Goal: Task Accomplishment & Management: Complete application form

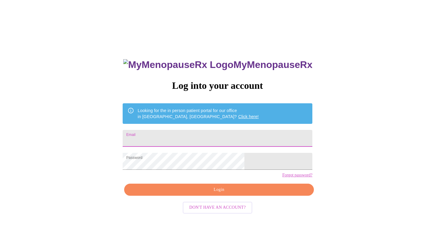
click at [197, 137] on input "Email" at bounding box center [218, 138] width 190 height 17
type input "laurel.crawford@gmail.com"
click at [220, 194] on span "Login" at bounding box center [219, 190] width 176 height 8
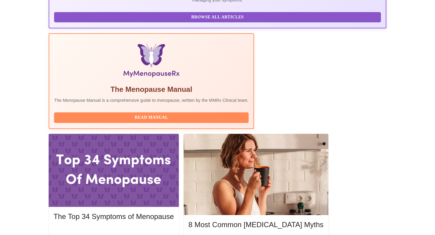
scroll to position [167, 0]
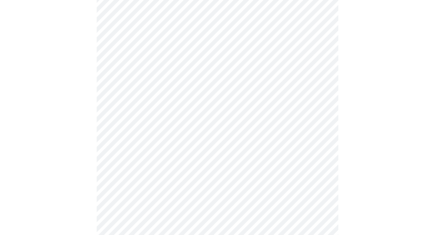
scroll to position [88, 0]
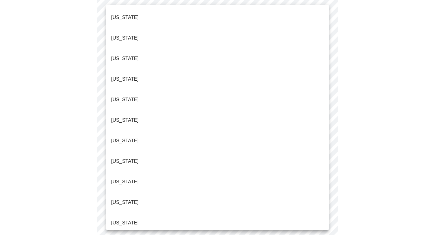
click at [189, 46] on body "MyMenopauseRx Appointments Messaging Labs Uploads Medications Community Refer a…" at bounding box center [217, 190] width 430 height 552
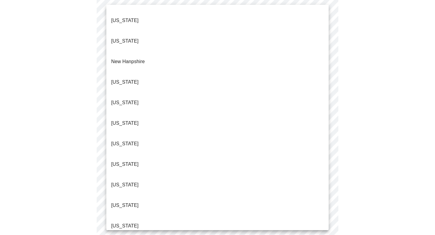
scroll to position [536, 0]
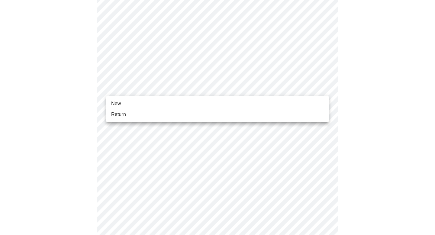
click at [200, 84] on body "MyMenopauseRx Appointments Messaging Labs Uploads Medications Community Refer a…" at bounding box center [217, 188] width 430 height 549
click at [148, 110] on li "Return" at bounding box center [217, 114] width 222 height 11
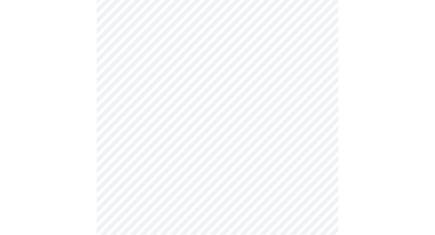
scroll to position [72, 0]
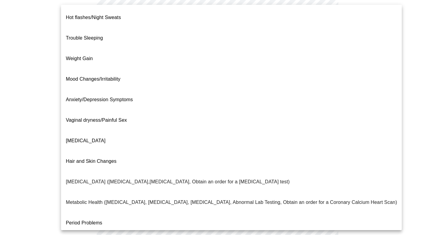
click at [300, 51] on body "MyMenopauseRx Appointments Messaging Labs Uploads Medications Community Refer a…" at bounding box center [217, 111] width 430 height 363
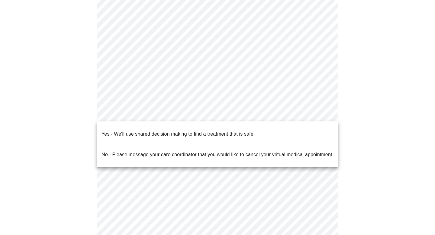
click at [170, 114] on body "MyMenopauseRx Appointments Messaging Labs Uploads Medications Community Refer a…" at bounding box center [217, 110] width 430 height 360
click at [189, 131] on p "Yes - We'll use shared decision making to find a treatment that is safe!" at bounding box center [178, 134] width 153 height 7
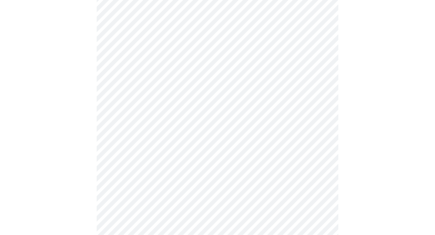
scroll to position [101, 0]
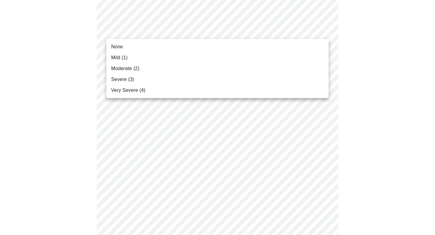
click at [137, 44] on li "None" at bounding box center [217, 46] width 222 height 11
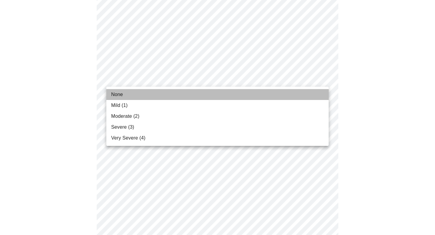
click at [135, 93] on li "None" at bounding box center [217, 94] width 222 height 11
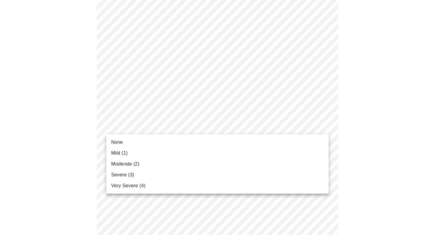
click at [145, 145] on li "None" at bounding box center [217, 142] width 222 height 11
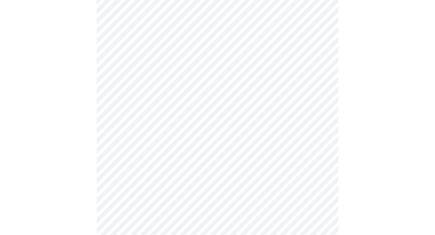
scroll to position [207, 0]
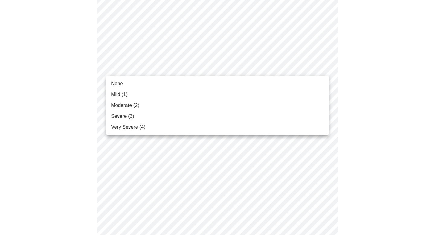
click at [205, 65] on body "MyMenopauseRx Appointments Messaging Labs Uploads Medications Community Refer a…" at bounding box center [217, 184] width 430 height 779
click at [145, 91] on li "Mild (1)" at bounding box center [217, 94] width 222 height 11
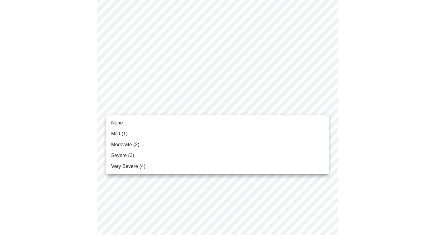
click at [164, 107] on body "MyMenopauseRx Appointments Messaging Labs Uploads Medications Community Refer a…" at bounding box center [217, 180] width 430 height 770
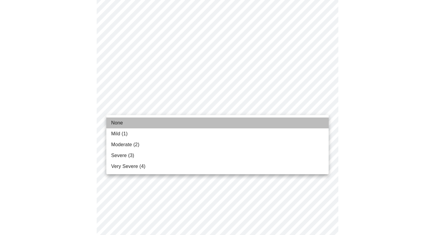
click at [123, 123] on span "None" at bounding box center [117, 122] width 12 height 7
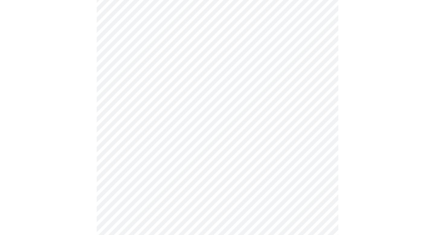
scroll to position [290, 0]
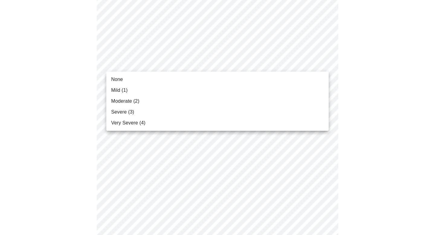
click at [190, 63] on body "MyMenopauseRx Appointments Messaging Labs Uploads Medications Community Refer a…" at bounding box center [217, 93] width 430 height 762
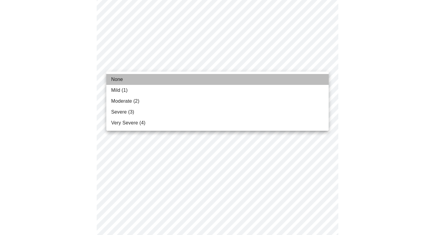
click at [144, 81] on li "None" at bounding box center [217, 79] width 222 height 11
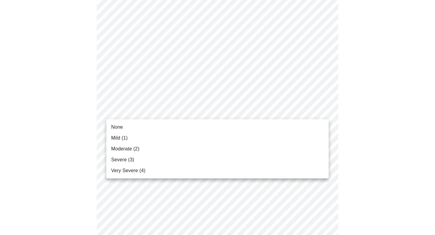
click at [180, 114] on body "MyMenopauseRx Appointments Messaging Labs Uploads Medications Community Refer a…" at bounding box center [217, 88] width 430 height 753
click at [142, 139] on li "Mild (1)" at bounding box center [217, 138] width 222 height 11
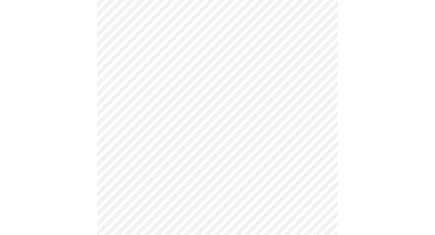
scroll to position [388, 0]
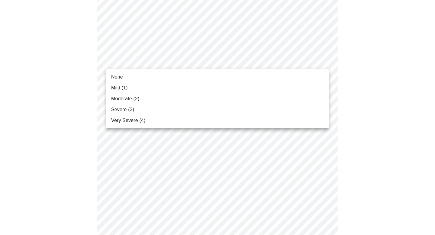
click at [146, 75] on li "None" at bounding box center [217, 77] width 222 height 11
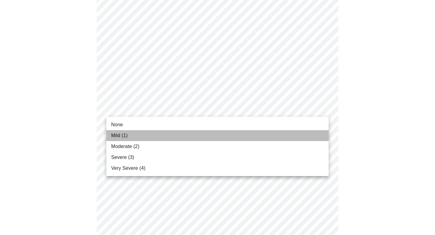
click at [125, 131] on li "Mild (1)" at bounding box center [217, 135] width 222 height 11
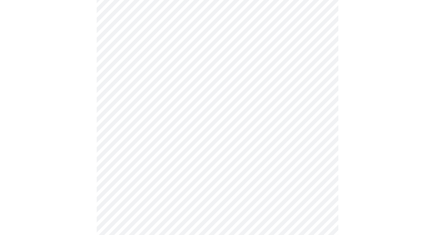
scroll to position [493, 0]
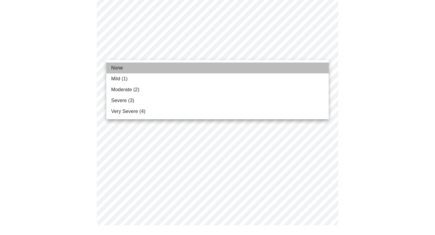
click at [149, 64] on li "None" at bounding box center [217, 68] width 222 height 11
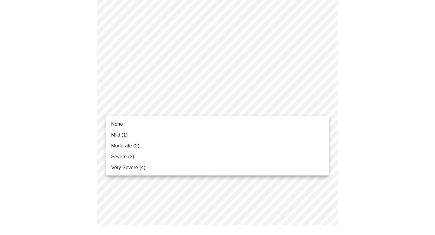
click at [141, 125] on li "None" at bounding box center [217, 124] width 222 height 11
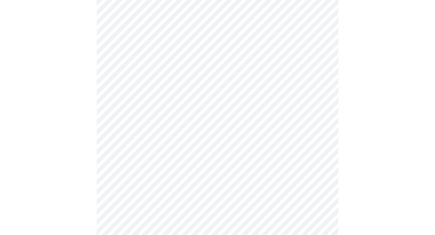
scroll to position [116, 0]
click at [84, 23] on div at bounding box center [217, 205] width 430 height 555
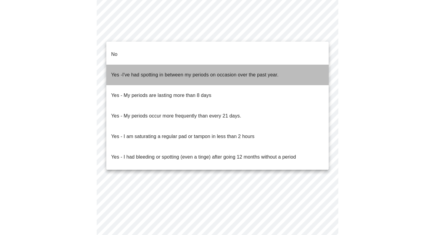
click at [162, 71] on p "Yes - I've had spotting in between my periods on occasion over the past year." at bounding box center [194, 74] width 167 height 7
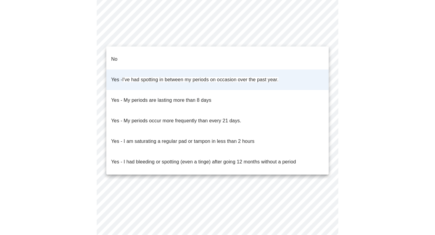
click at [129, 54] on li "No" at bounding box center [217, 59] width 222 height 21
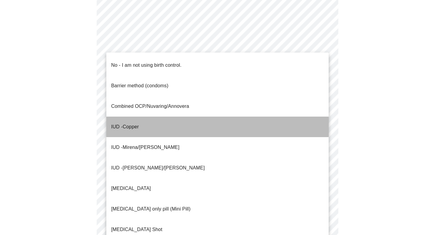
click at [130, 117] on li "IUD - Copper" at bounding box center [217, 127] width 222 height 21
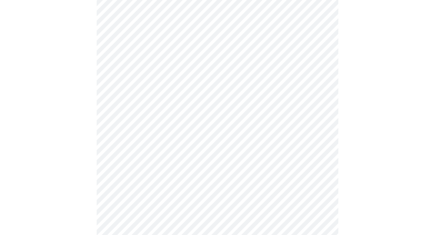
scroll to position [354, 0]
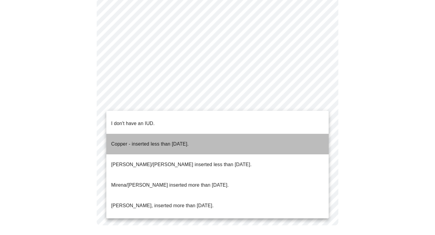
click at [144, 141] on p "Copper - inserted less than 10 years ago." at bounding box center [150, 144] width 78 height 7
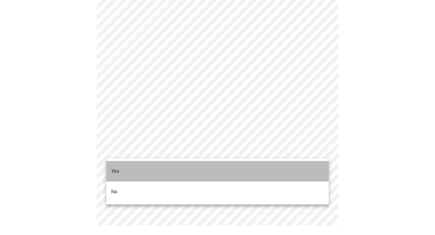
click at [133, 165] on li "Yes" at bounding box center [217, 171] width 222 height 21
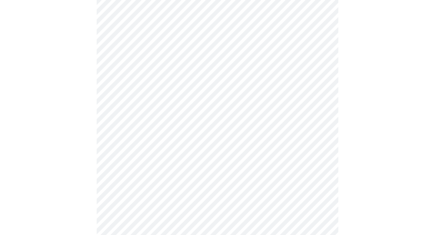
scroll to position [102, 0]
click at [142, 55] on body "MyMenopauseRx Appointments Messaging Labs Uploads Medications Community Refer a…" at bounding box center [217, 122] width 430 height 443
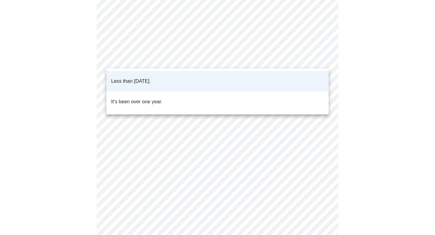
click at [70, 55] on div at bounding box center [217, 117] width 435 height 235
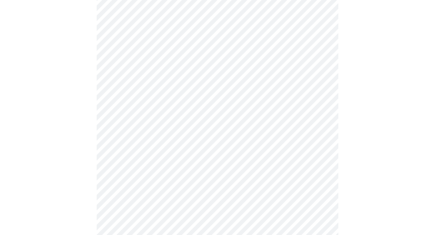
scroll to position [1559, 0]
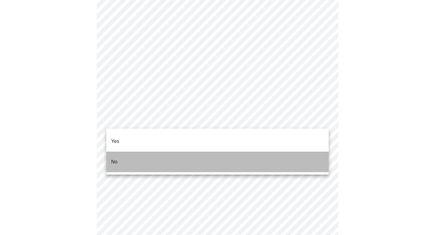
click at [132, 152] on li "No" at bounding box center [217, 162] width 222 height 21
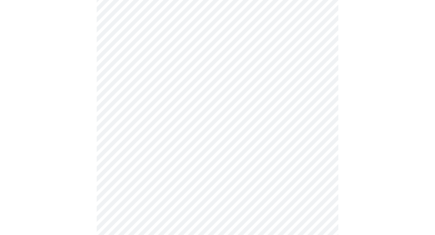
scroll to position [276, 0]
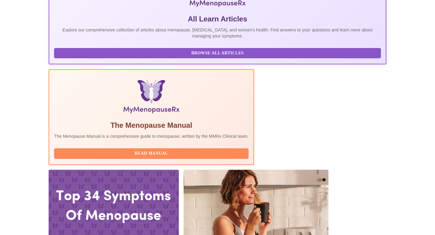
scroll to position [124, 0]
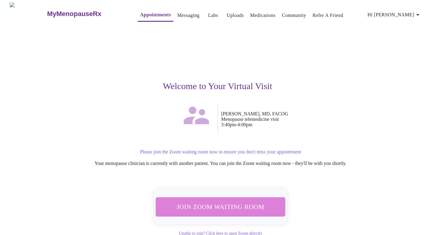
click at [228, 207] on span "Join Zoom Waiting Room" at bounding box center [221, 206] width 114 height 11
